Goal: Information Seeking & Learning: Learn about a topic

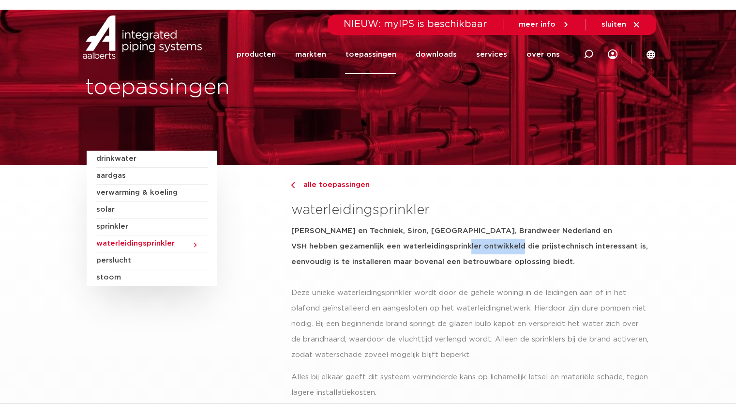
drag, startPoint x: 424, startPoint y: 244, endPoint x: 475, endPoint y: 249, distance: 51.2
click at [475, 249] on h5 "[PERSON_NAME] en Techniek, Siron, [GEOGRAPHIC_DATA], Brandweer Nederland en VSH…" at bounding box center [470, 246] width 359 height 46
drag, startPoint x: 546, startPoint y: 241, endPoint x: 616, endPoint y: 249, distance: 70.7
click at [614, 248] on h5 "[PERSON_NAME] en Techniek, Siron, [GEOGRAPHIC_DATA], Brandweer Nederland en VSH…" at bounding box center [470, 246] width 359 height 46
click at [561, 260] on h5 "[PERSON_NAME] en Techniek, Siron, [GEOGRAPHIC_DATA], Brandweer Nederland en VSH…" at bounding box center [470, 246] width 359 height 46
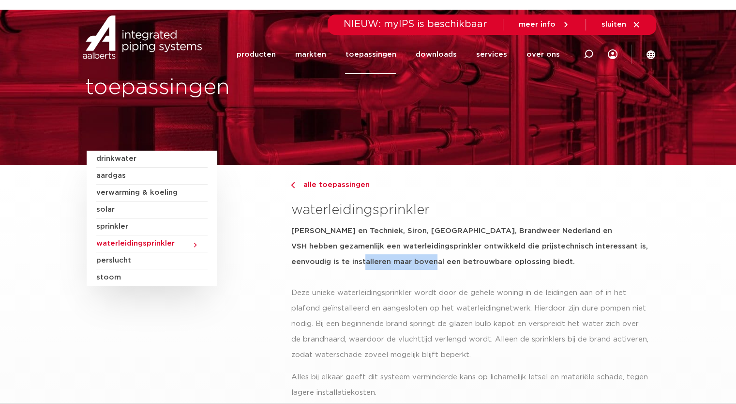
drag, startPoint x: 320, startPoint y: 261, endPoint x: 370, endPoint y: 261, distance: 50.4
click at [366, 262] on h5 "[PERSON_NAME] en Techniek, Siron, [GEOGRAPHIC_DATA], Brandweer Nederland en VSH…" at bounding box center [470, 246] width 359 height 46
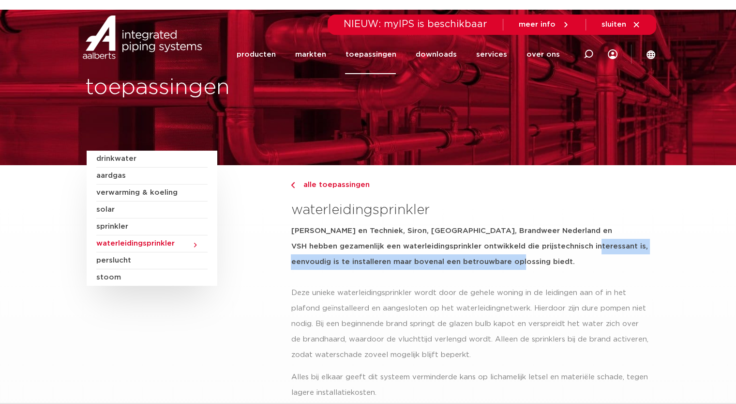
drag, startPoint x: 449, startPoint y: 260, endPoint x: 531, endPoint y: 243, distance: 83.0
click at [531, 243] on h5 "[PERSON_NAME] en Techniek, Siron, [GEOGRAPHIC_DATA], Brandweer Nederland en VSH…" at bounding box center [470, 246] width 359 height 46
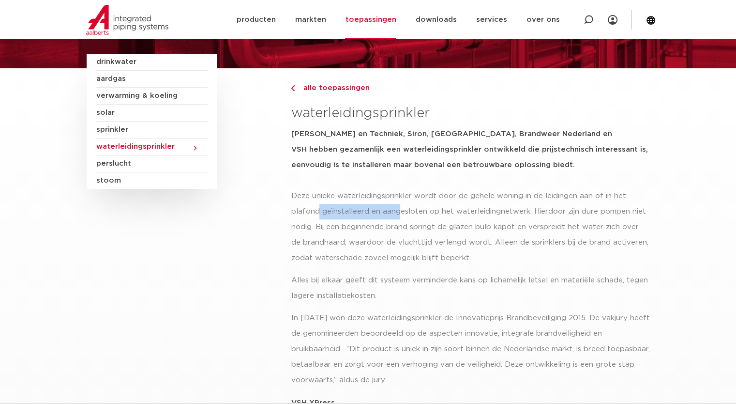
drag, startPoint x: 378, startPoint y: 214, endPoint x: 413, endPoint y: 214, distance: 35.4
click at [413, 214] on p "Deze unieke waterleidingsprinkler wordt door de gehele woning in de leidingen a…" at bounding box center [470, 226] width 359 height 77
drag, startPoint x: 476, startPoint y: 207, endPoint x: 537, endPoint y: 214, distance: 61.9
click at [537, 214] on p "Deze unieke waterleidingsprinkler wordt door de gehele woning in de leidingen a…" at bounding box center [470, 226] width 359 height 77
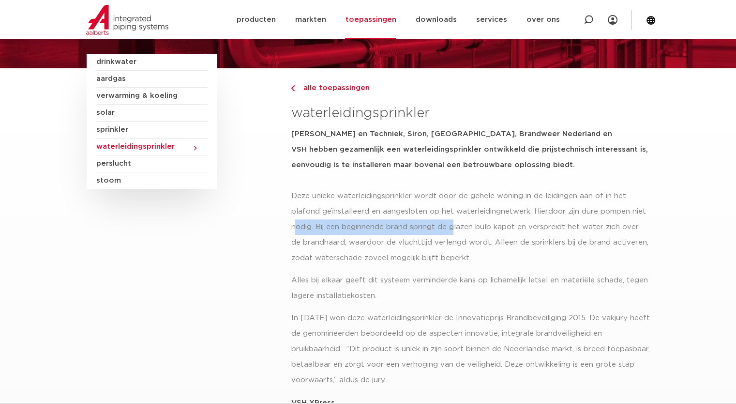
drag, startPoint x: 293, startPoint y: 228, endPoint x: 453, endPoint y: 221, distance: 159.9
click at [453, 221] on p "Deze unieke waterleidingsprinkler wordt door de gehele woning in de leidingen a…" at bounding box center [470, 226] width 359 height 77
drag, startPoint x: 348, startPoint y: 223, endPoint x: 442, endPoint y: 225, distance: 94.4
click at [432, 226] on p "Deze unieke waterleidingsprinkler wordt door de gehele woning in de leidingen a…" at bounding box center [470, 226] width 359 height 77
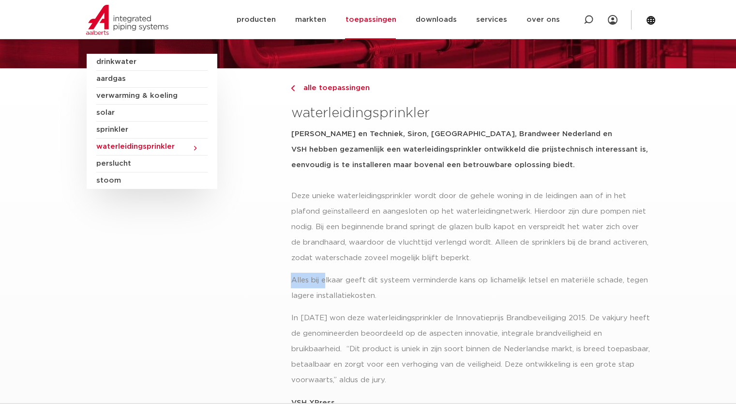
drag, startPoint x: 292, startPoint y: 277, endPoint x: 389, endPoint y: 277, distance: 96.8
click at [385, 277] on p "Alles bij elkaar geeft dit systeem verminderde kans op lichamelijk letsel en ma…" at bounding box center [470, 288] width 359 height 31
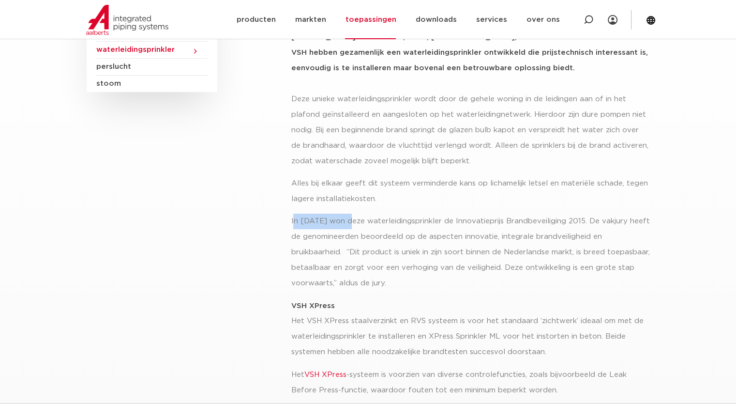
drag, startPoint x: 323, startPoint y: 222, endPoint x: 381, endPoint y: 226, distance: 57.8
click at [379, 226] on p "In [DATE] won deze waterleidingsprinkler de Innovatieprijs Brandbeveiliging 201…" at bounding box center [470, 252] width 359 height 77
click at [373, 238] on p "In [DATE] won deze waterleidingsprinkler de Innovatieprijs Brandbeveiliging 201…" at bounding box center [470, 252] width 359 height 77
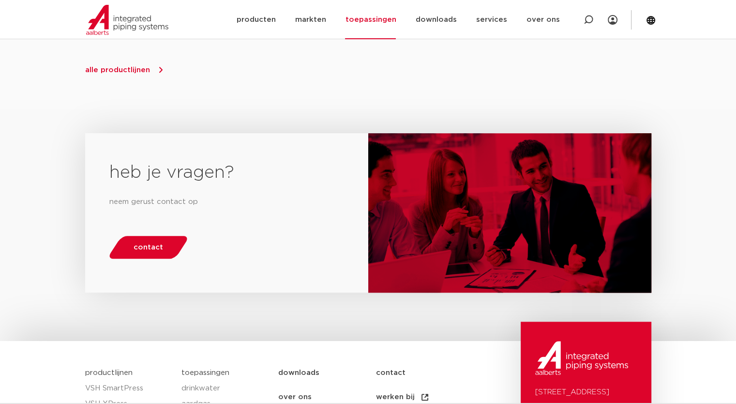
scroll to position [872, 0]
